Goal: Obtain resource: Download file/media

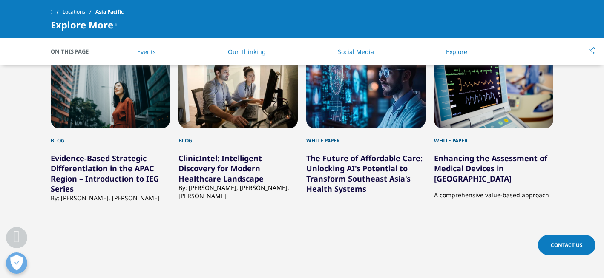
scroll to position [1479, 0]
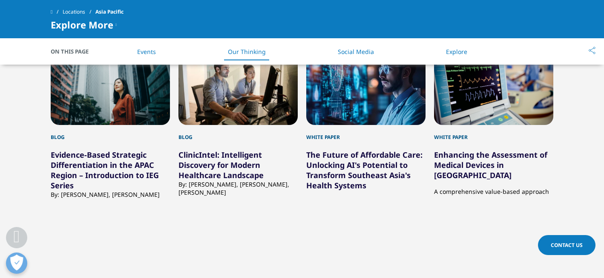
click at [350, 156] on link "The Future of Affordable Care: Unlocking AI's Potential to Transform Southeast …" at bounding box center [364, 170] width 116 height 41
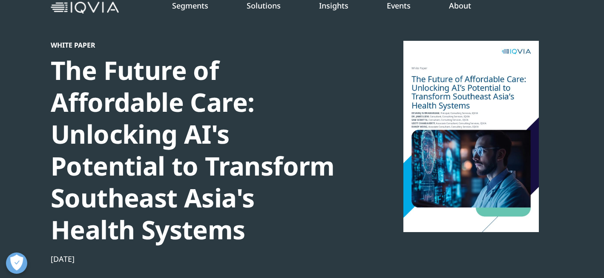
scroll to position [48, 0]
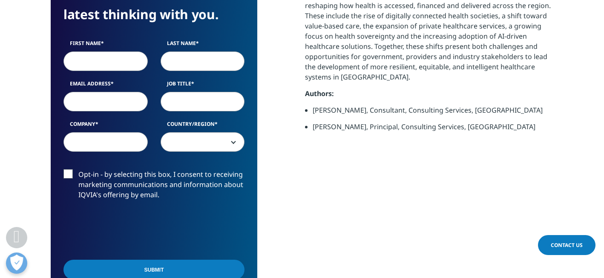
scroll to position [445, 0]
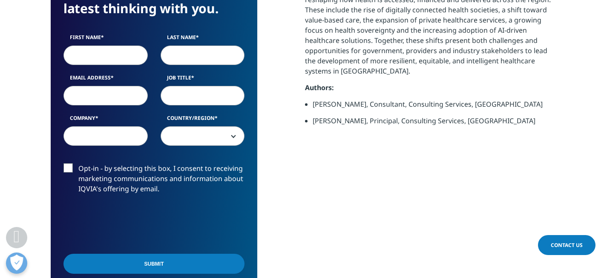
click at [103, 52] on input "First Name" at bounding box center [105, 56] width 84 height 20
type input "Roselle"
type input "De Guzman"
type input "deguzmanmd@hotmail.com"
type input "01/01/1904"
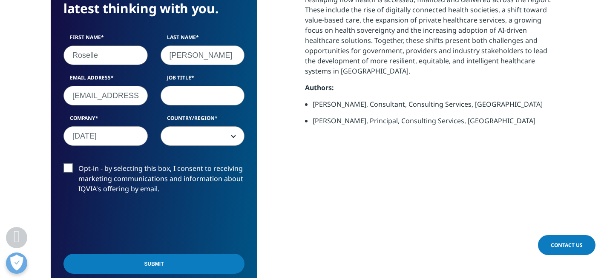
select select "Philippines"
click at [175, 94] on input "Job Title" at bounding box center [202, 96] width 84 height 20
type input "MD"
drag, startPoint x: 120, startPoint y: 135, endPoint x: 57, endPoint y: 135, distance: 63.4
click at [57, 134] on div "We are excited to share our latest thinking with you. First Name Roselle Last N…" at bounding box center [154, 129] width 206 height 330
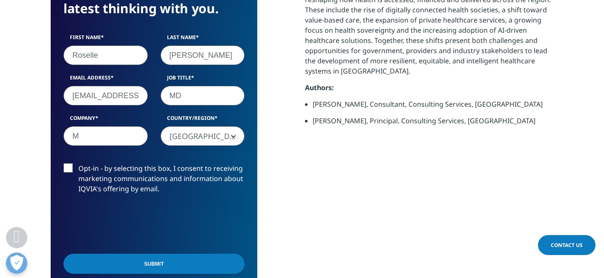
type input "MCU-FDTMF Hospital"
click at [69, 169] on label "Opt-in - by selecting this box, I consent to receiving marketing communications…" at bounding box center [153, 180] width 181 height 35
click at [78, 163] on input "Opt-in - by selecting this box, I consent to receiving marketing communications…" at bounding box center [78, 163] width 0 height 0
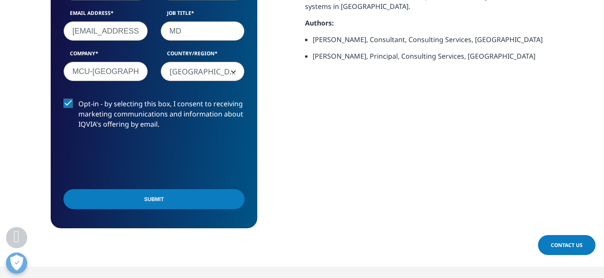
click at [162, 202] on input "Submit" at bounding box center [153, 199] width 181 height 20
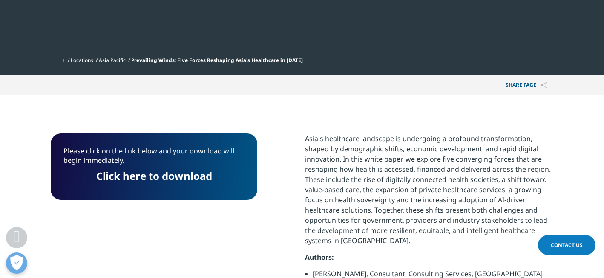
scroll to position [282, 0]
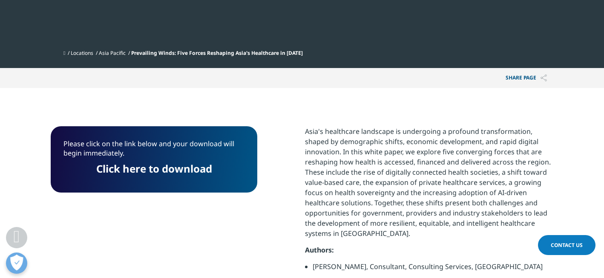
click at [162, 170] on link "Click here to download" at bounding box center [154, 169] width 116 height 14
click at [138, 171] on link "Click here to download" at bounding box center [154, 169] width 116 height 14
click at [189, 109] on section "Please click on the link below and your download will begin immediately. Click …" at bounding box center [302, 221] width 604 height 267
click at [181, 106] on section "Please click on the link below and your download will begin immediately. Click …" at bounding box center [302, 221] width 604 height 267
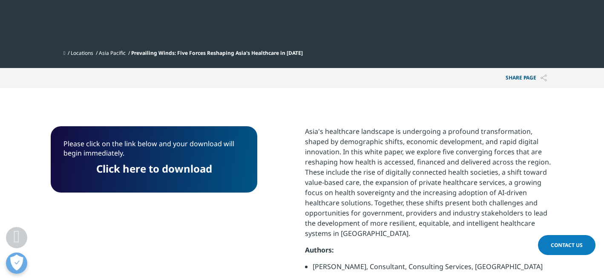
click at [257, 52] on span "Prevailing Winds: Five Forces Reshaping Asia's Healthcare in 2025" at bounding box center [217, 52] width 172 height 7
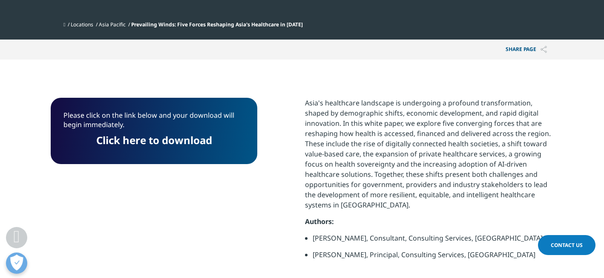
scroll to position [334, 0]
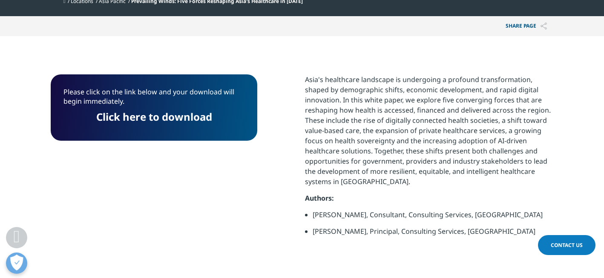
click at [182, 119] on link "Click here to download" at bounding box center [154, 117] width 116 height 14
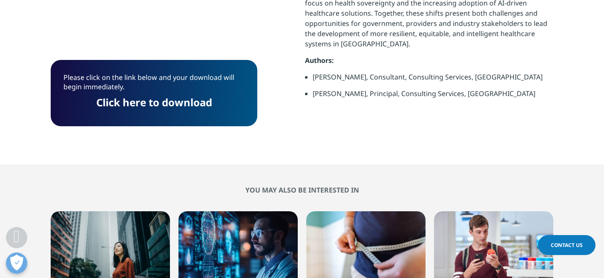
scroll to position [633, 0]
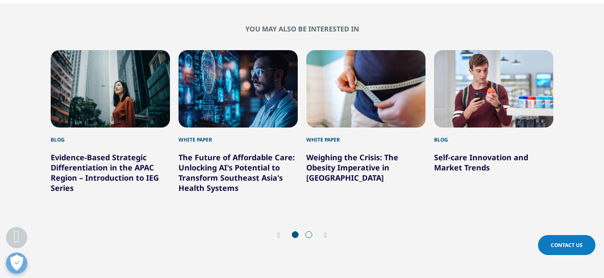
click at [213, 172] on link "The Future of Affordable Care: Unlocking AI's Potential to Transform Southeast …" at bounding box center [236, 172] width 116 height 41
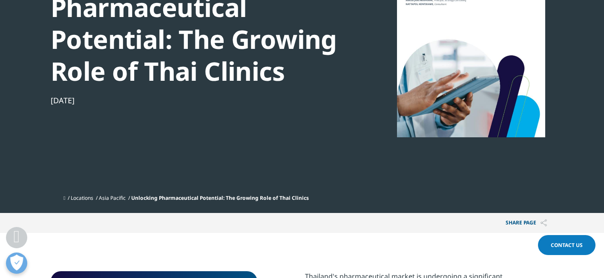
scroll to position [266, 0]
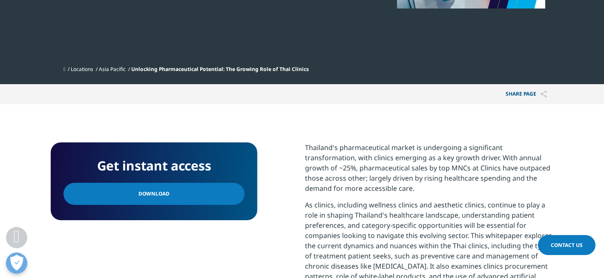
click at [151, 195] on span "Download" at bounding box center [153, 193] width 31 height 9
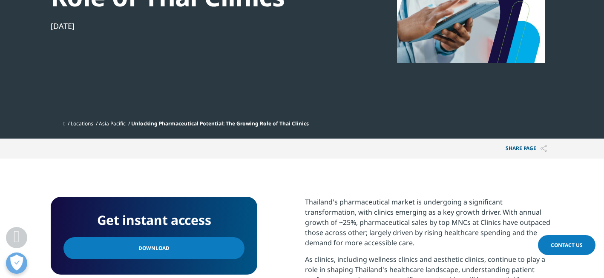
scroll to position [217, 0]
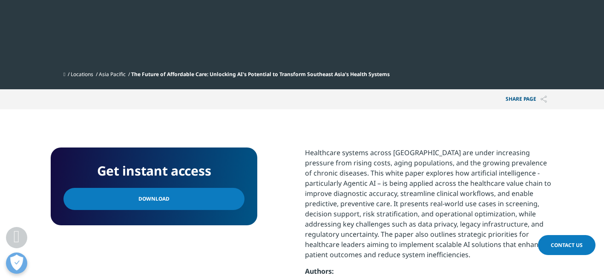
scroll to position [329, 0]
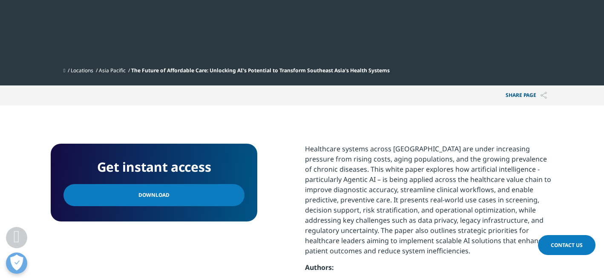
click at [156, 198] on span "Download" at bounding box center [153, 195] width 31 height 9
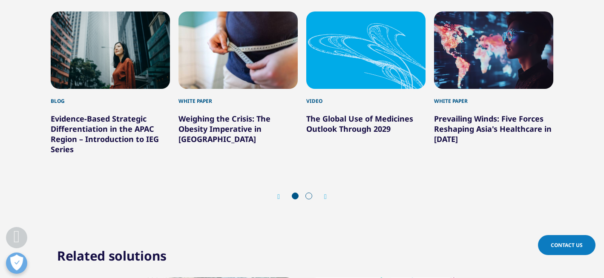
scroll to position [787, 0]
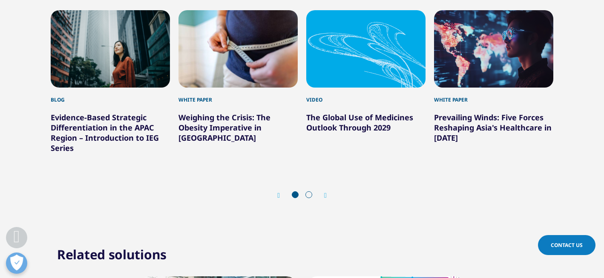
click at [325, 196] on icon "Next slide" at bounding box center [325, 195] width 3 height 7
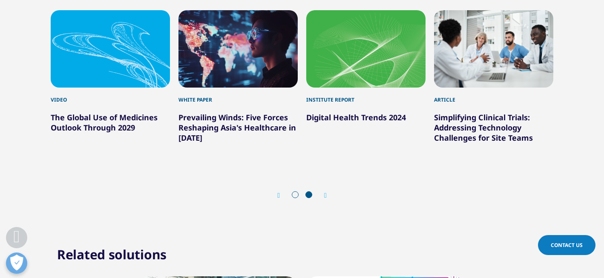
click at [327, 196] on icon "Next slide" at bounding box center [325, 195] width 3 height 7
click at [473, 118] on link "Simplifying Clinical Trials: Addressing Technology Challenges for Site Teams" at bounding box center [483, 127] width 99 height 31
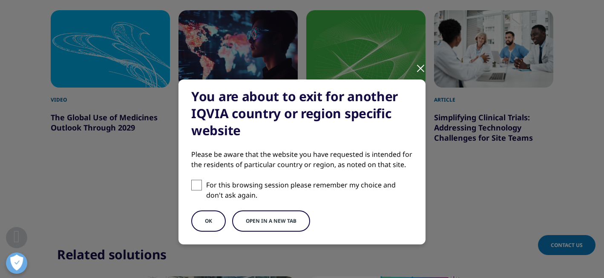
click at [209, 220] on button "OK" at bounding box center [208, 221] width 34 height 21
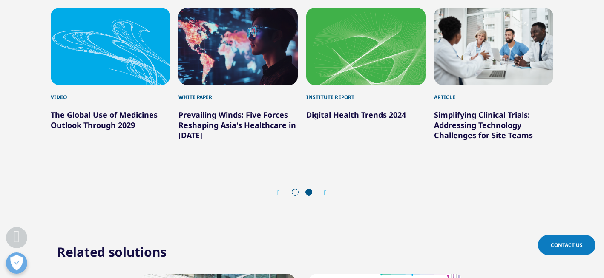
scroll to position [777, 0]
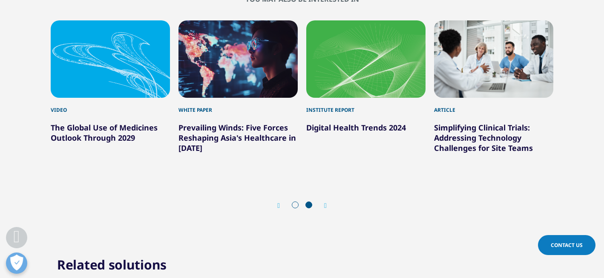
click at [277, 206] on icon "Previous slide" at bounding box center [278, 206] width 3 height 7
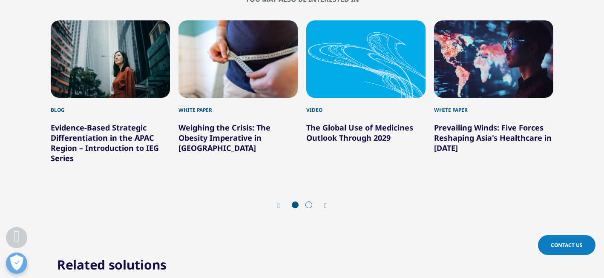
click at [83, 129] on link "Evidence-Based Strategic Differentiation in the APAC Region – Introduction to I…" at bounding box center [105, 143] width 108 height 41
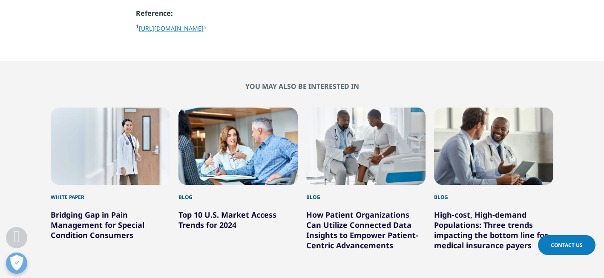
scroll to position [1170, 0]
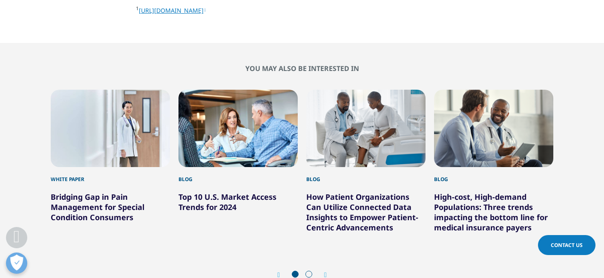
click at [324, 272] on icon "Next slide" at bounding box center [325, 275] width 3 height 7
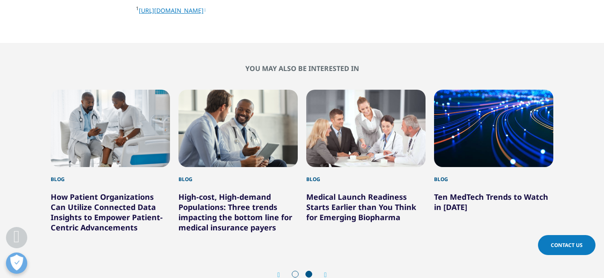
click at [105, 192] on link "How Patient Organizations Can Utilize Connected Data Insights to Empower Patien…" at bounding box center [107, 212] width 112 height 41
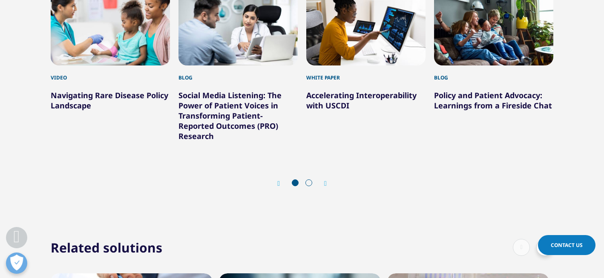
scroll to position [2181, 0]
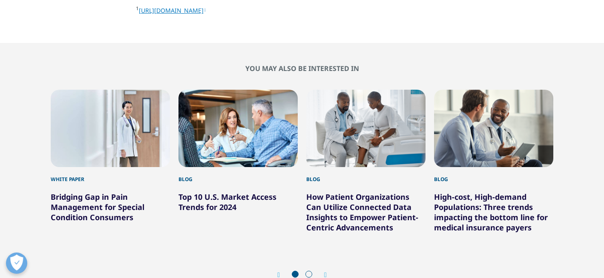
click at [88, 192] on link "Bridging Gap in Pain Management for Special Condition Consumers" at bounding box center [98, 207] width 94 height 31
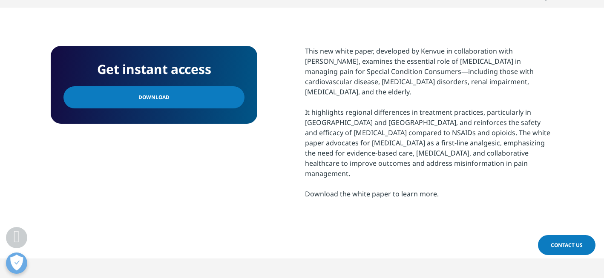
scroll to position [364, 0]
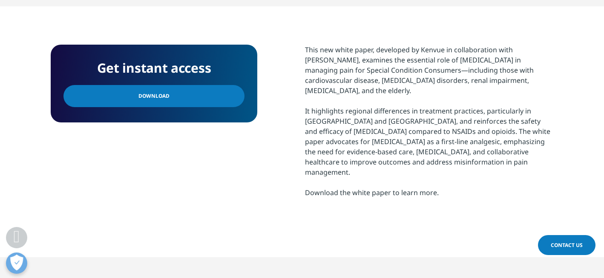
click at [143, 97] on span "Download" at bounding box center [153, 96] width 31 height 9
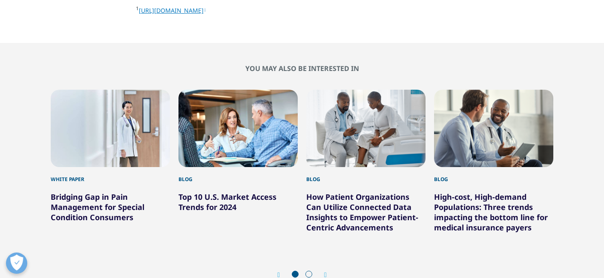
click at [325, 272] on icon "Next slide" at bounding box center [325, 275] width 3 height 7
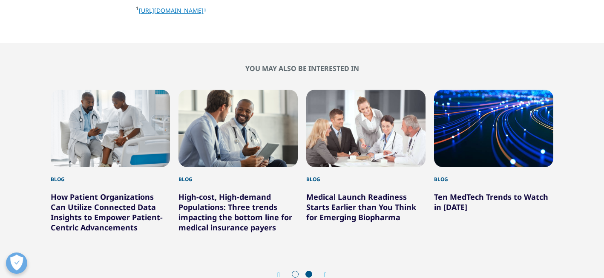
click at [278, 272] on icon "Previous slide" at bounding box center [278, 275] width 3 height 7
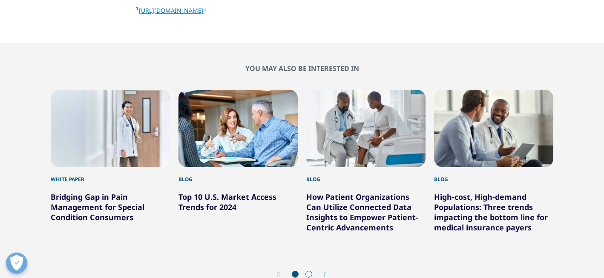
click at [278, 272] on icon "Previous slide" at bounding box center [278, 275] width 3 height 7
click at [275, 263] on div "Prev Next" at bounding box center [302, 276] width 502 height 26
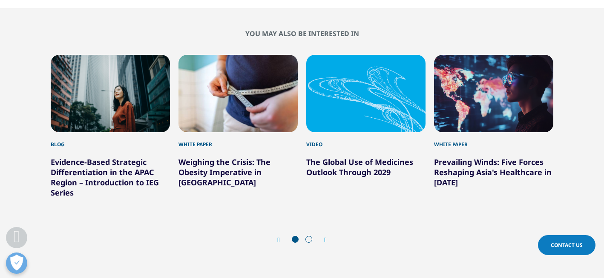
scroll to position [734, 0]
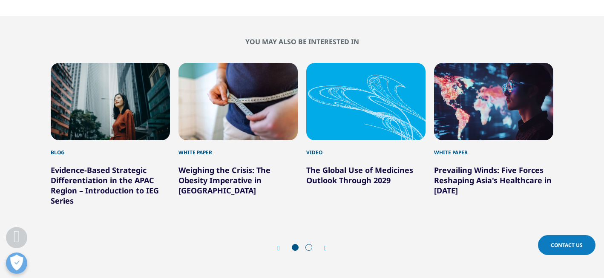
click at [326, 249] on icon "Next slide" at bounding box center [325, 248] width 3 height 7
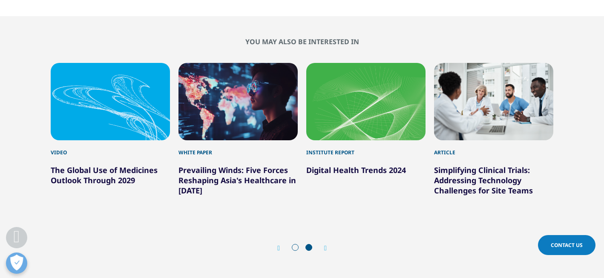
click at [478, 170] on link "Simplifying Clinical Trials: Addressing Technology Challenges for Site Teams" at bounding box center [483, 180] width 99 height 31
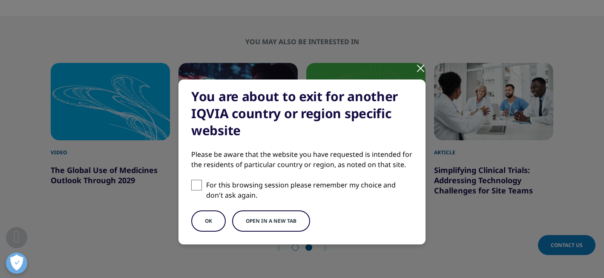
click at [279, 219] on button "Open in a new tab" at bounding box center [271, 221] width 78 height 21
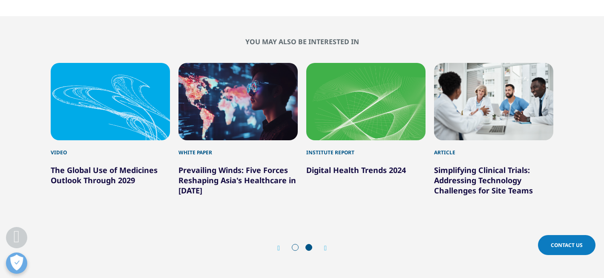
click at [327, 249] on icon "Next slide" at bounding box center [325, 248] width 3 height 7
click at [358, 172] on link "Digital Health Trends 2024" at bounding box center [356, 170] width 100 height 10
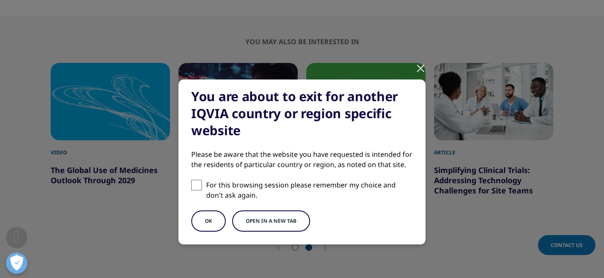
click at [284, 223] on button "Open in a new tab" at bounding box center [271, 221] width 78 height 21
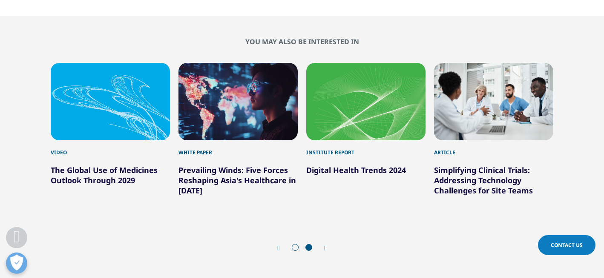
click at [277, 249] on icon "Previous slide" at bounding box center [278, 248] width 3 height 7
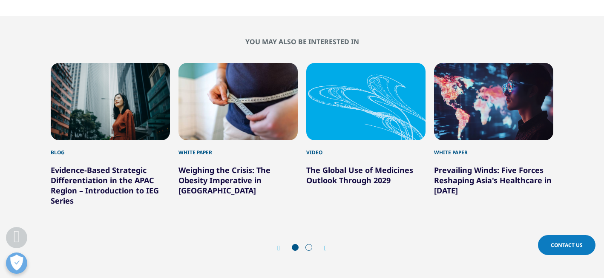
click at [277, 249] on icon "Previous slide" at bounding box center [278, 248] width 3 height 7
click at [279, 249] on icon "Previous slide" at bounding box center [278, 248] width 3 height 7
click at [365, 172] on link "The Global Use of Medicines Outlook Through 2029" at bounding box center [359, 175] width 107 height 20
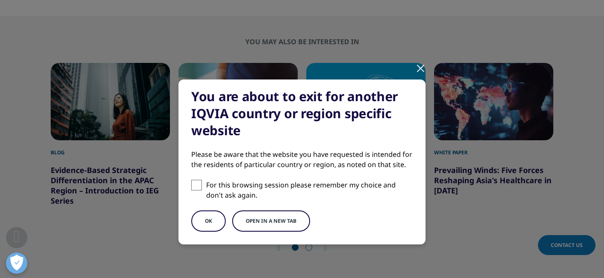
click at [263, 226] on button "Open in a new tab" at bounding box center [271, 221] width 78 height 21
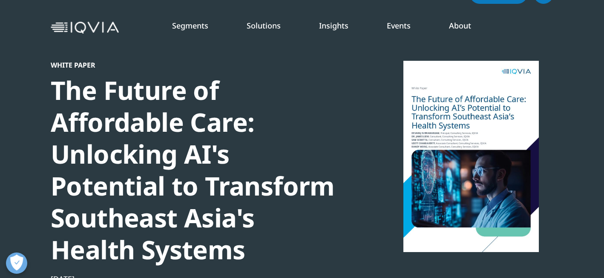
scroll to position [0, 0]
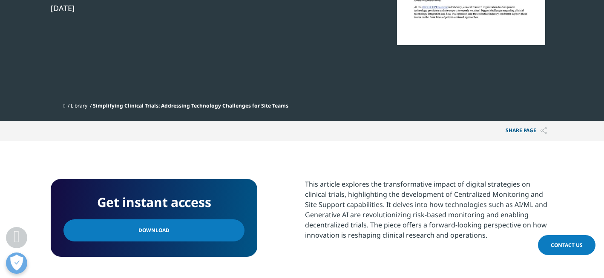
scroll to position [235, 0]
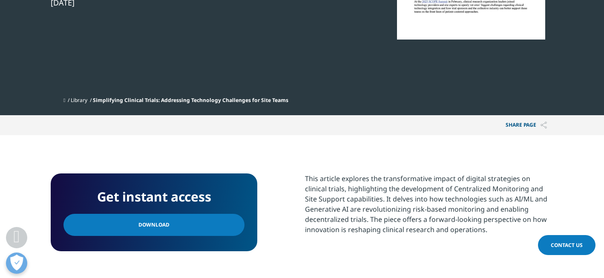
click at [173, 229] on link "Download" at bounding box center [153, 225] width 181 height 22
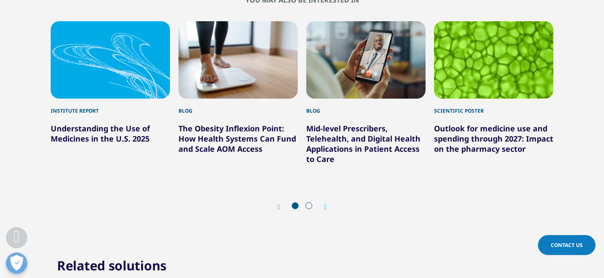
scroll to position [886, 0]
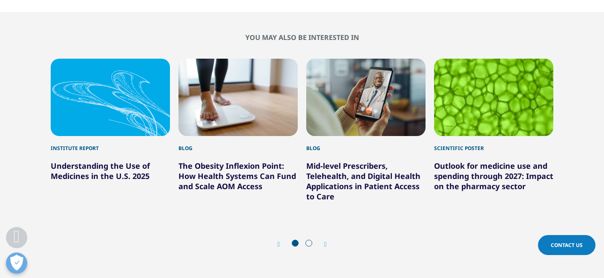
click at [327, 244] on icon "Next slide" at bounding box center [325, 244] width 3 height 7
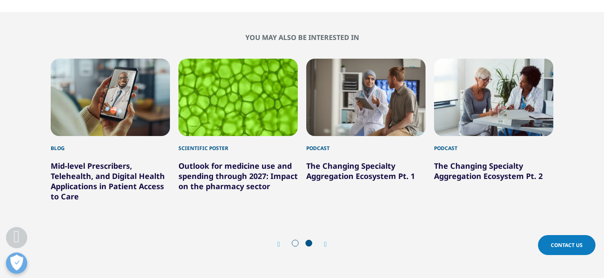
click at [325, 245] on icon "Next slide" at bounding box center [325, 244] width 3 height 7
click at [277, 245] on icon "Previous slide" at bounding box center [278, 244] width 3 height 7
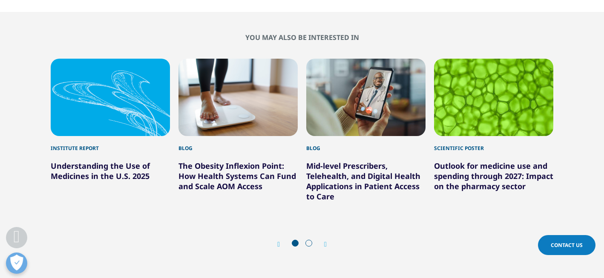
click at [341, 178] on link "Mid-level Prescribers, Telehealth, and Digital Health Applications in Patient A…" at bounding box center [363, 181] width 114 height 41
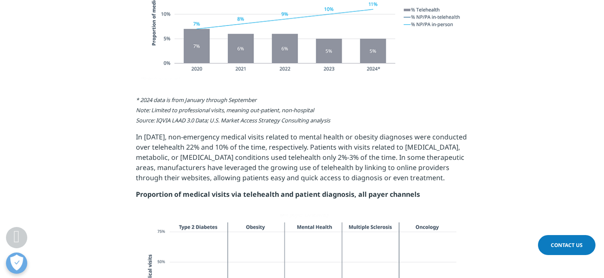
scroll to position [1227, 0]
